Goal: Check status: Check status

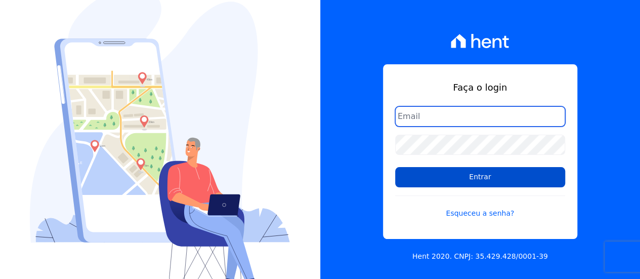
type input "[EMAIL_ADDRESS][DOMAIN_NAME]"
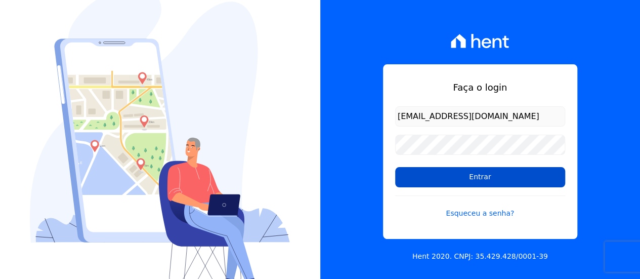
click at [466, 175] on input "Entrar" at bounding box center [480, 177] width 170 height 20
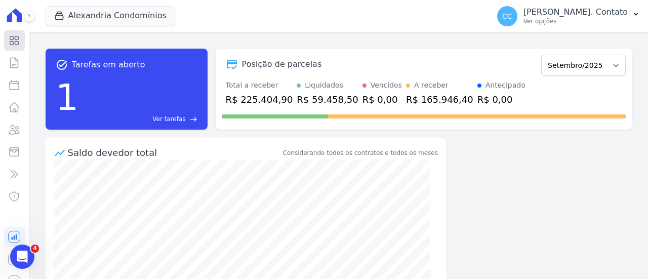
click at [13, 42] on icon at bounding box center [14, 40] width 12 height 12
click at [11, 41] on icon at bounding box center [14, 40] width 12 height 12
click at [26, 14] on icon at bounding box center [29, 16] width 6 height 6
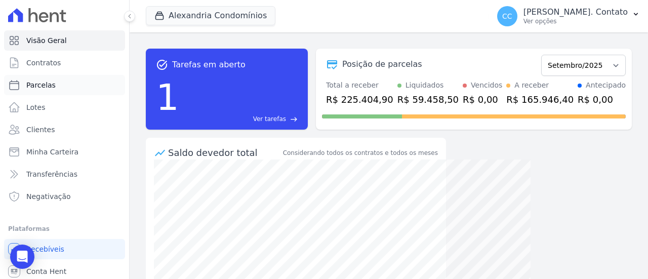
click at [41, 82] on span "Parcelas" at bounding box center [40, 85] width 29 height 10
select select
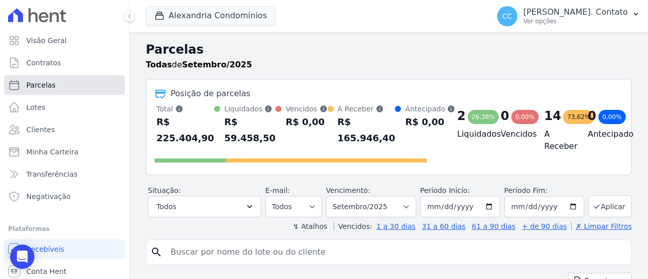
click at [45, 83] on span "Parcelas" at bounding box center [40, 85] width 29 height 10
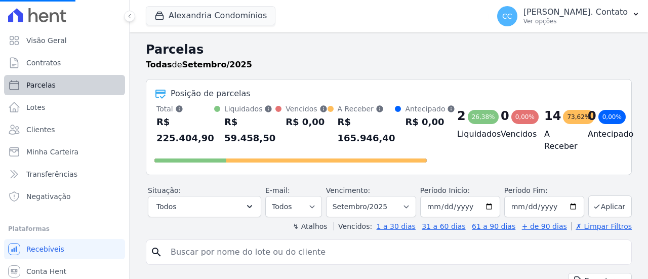
select select
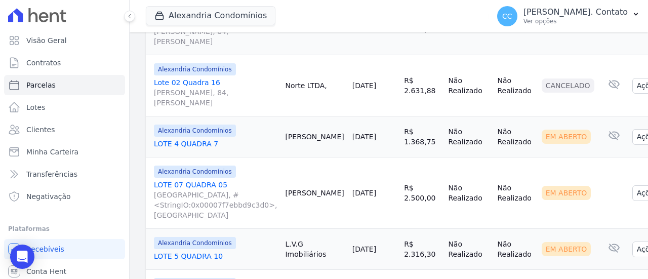
scroll to position [658, 0]
